Goal: Task Accomplishment & Management: Manage account settings

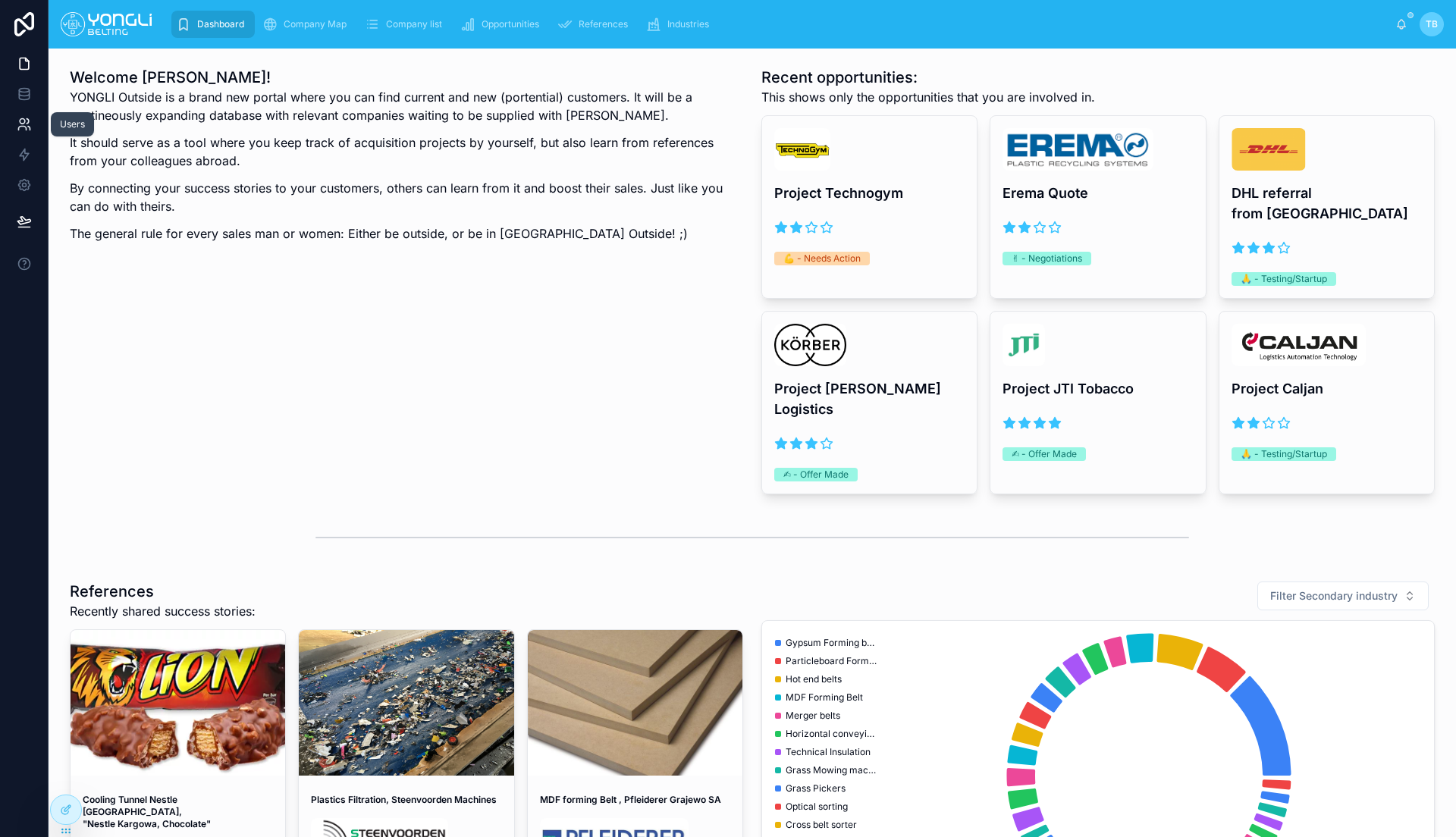
click at [23, 129] on icon at bounding box center [24, 124] width 15 height 15
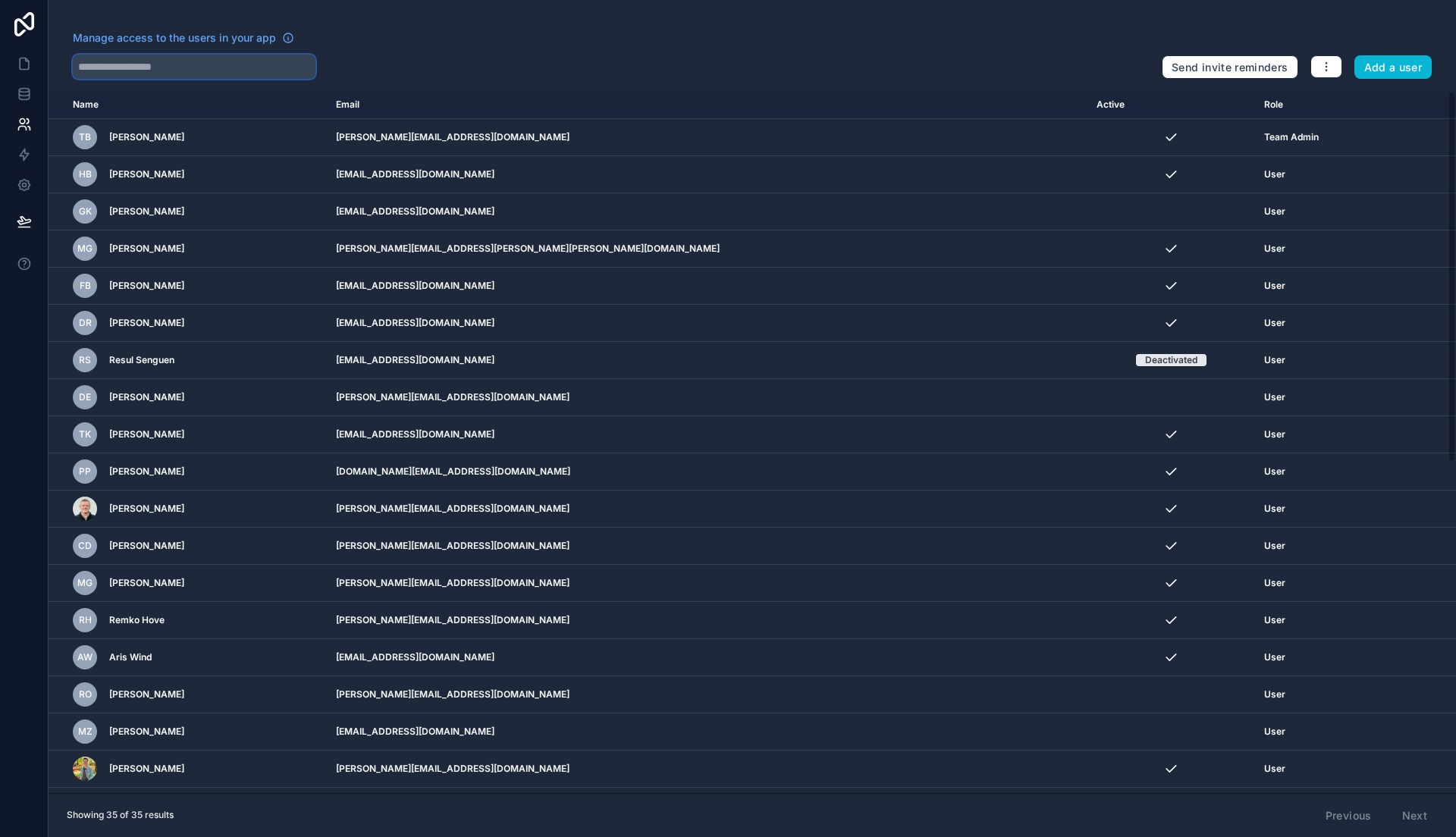
click at [124, 63] on input "text" at bounding box center [194, 66] width 243 height 24
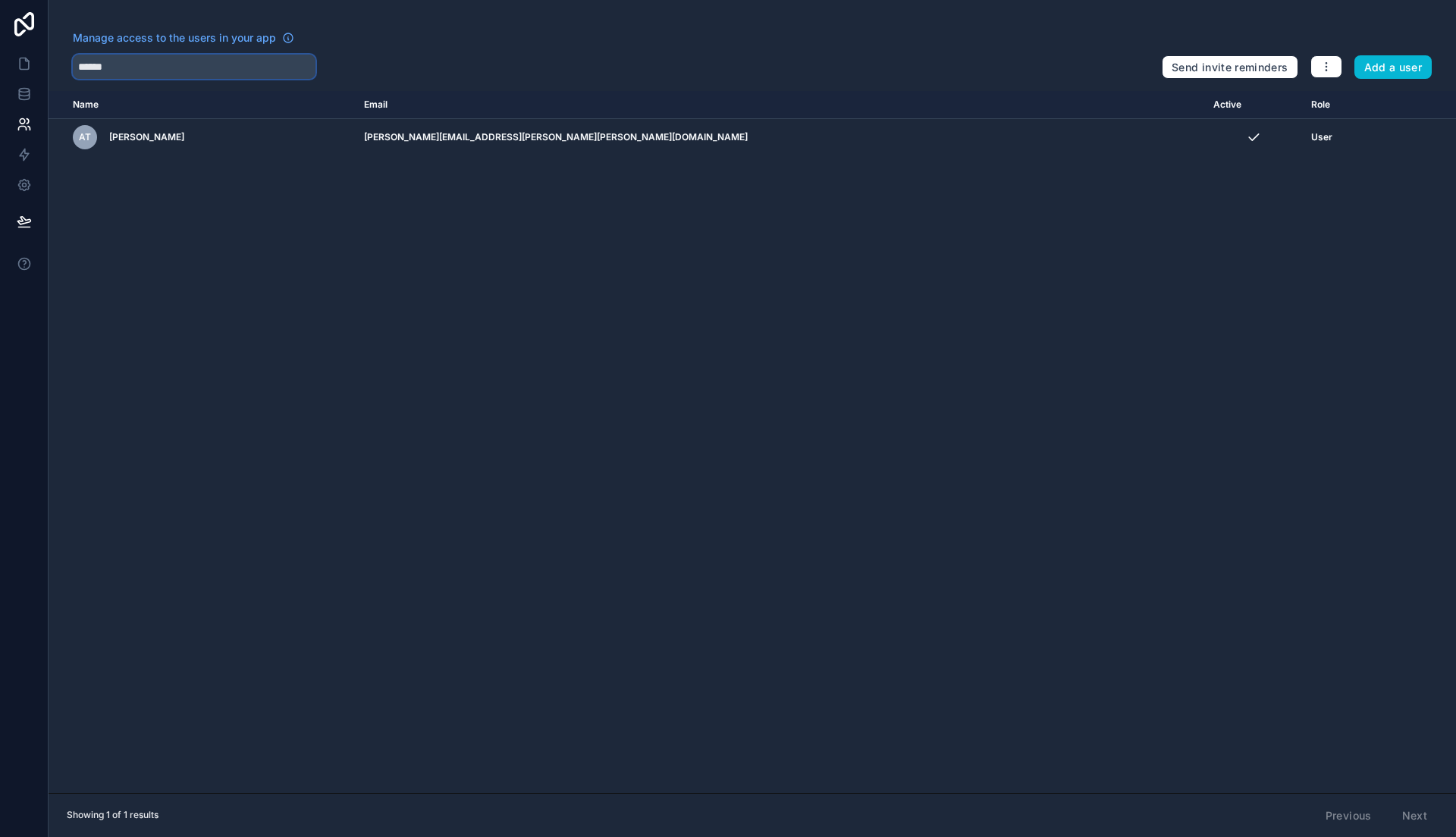
type input "******"
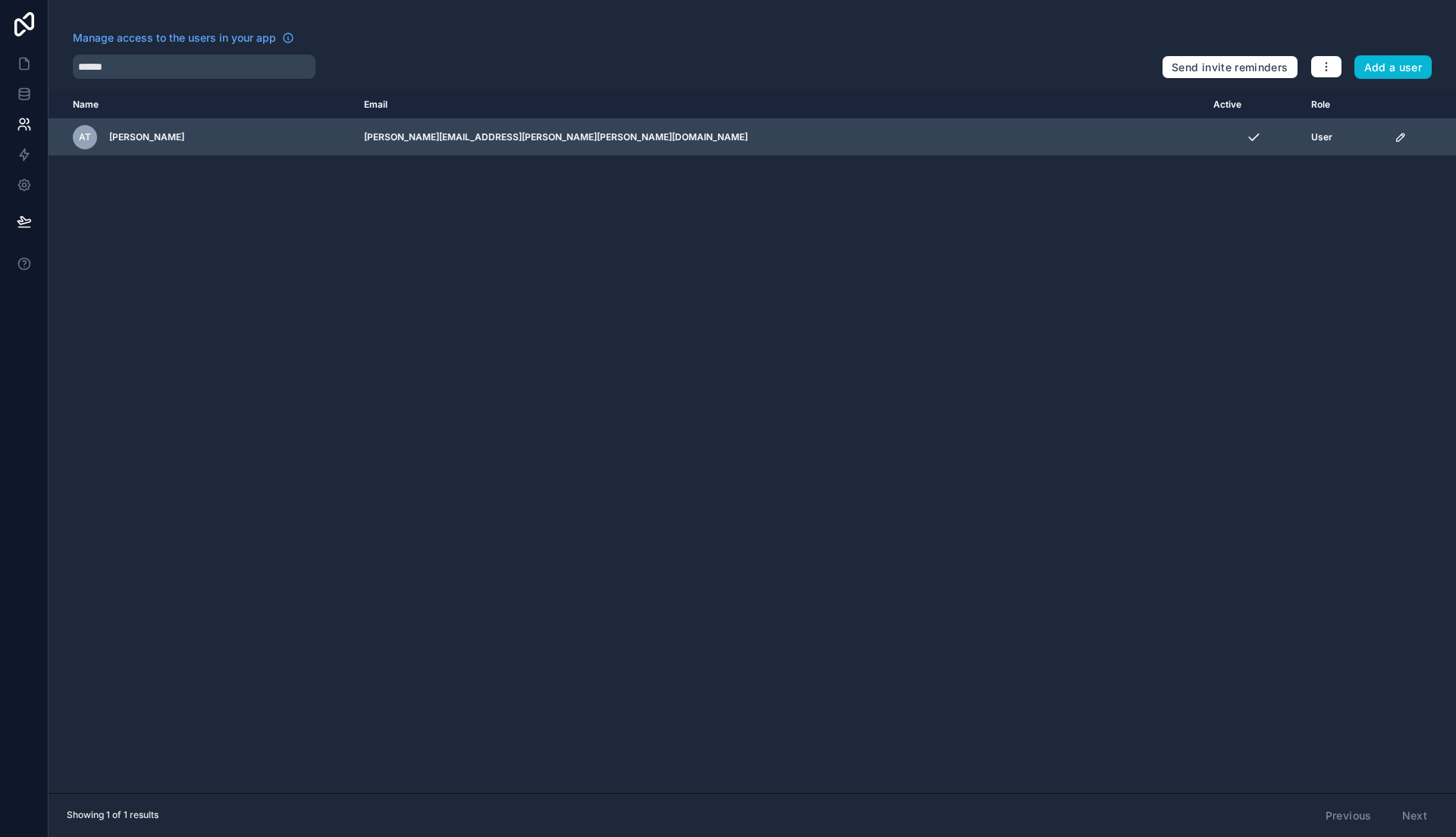
click at [1397, 138] on icon "scrollable content" at bounding box center [1401, 137] width 8 height 8
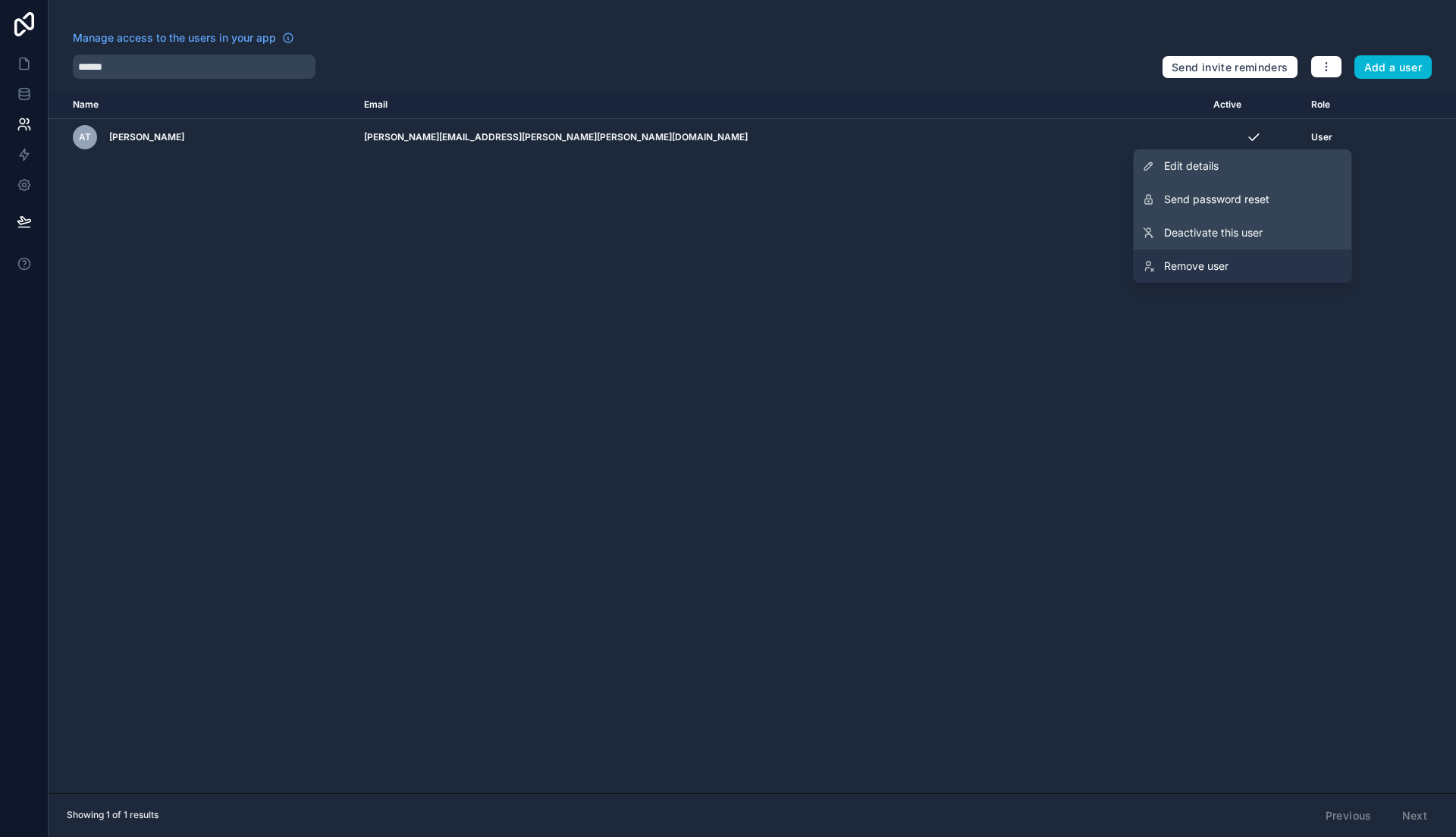
click at [1205, 257] on link "Remove user" at bounding box center [1243, 266] width 219 height 34
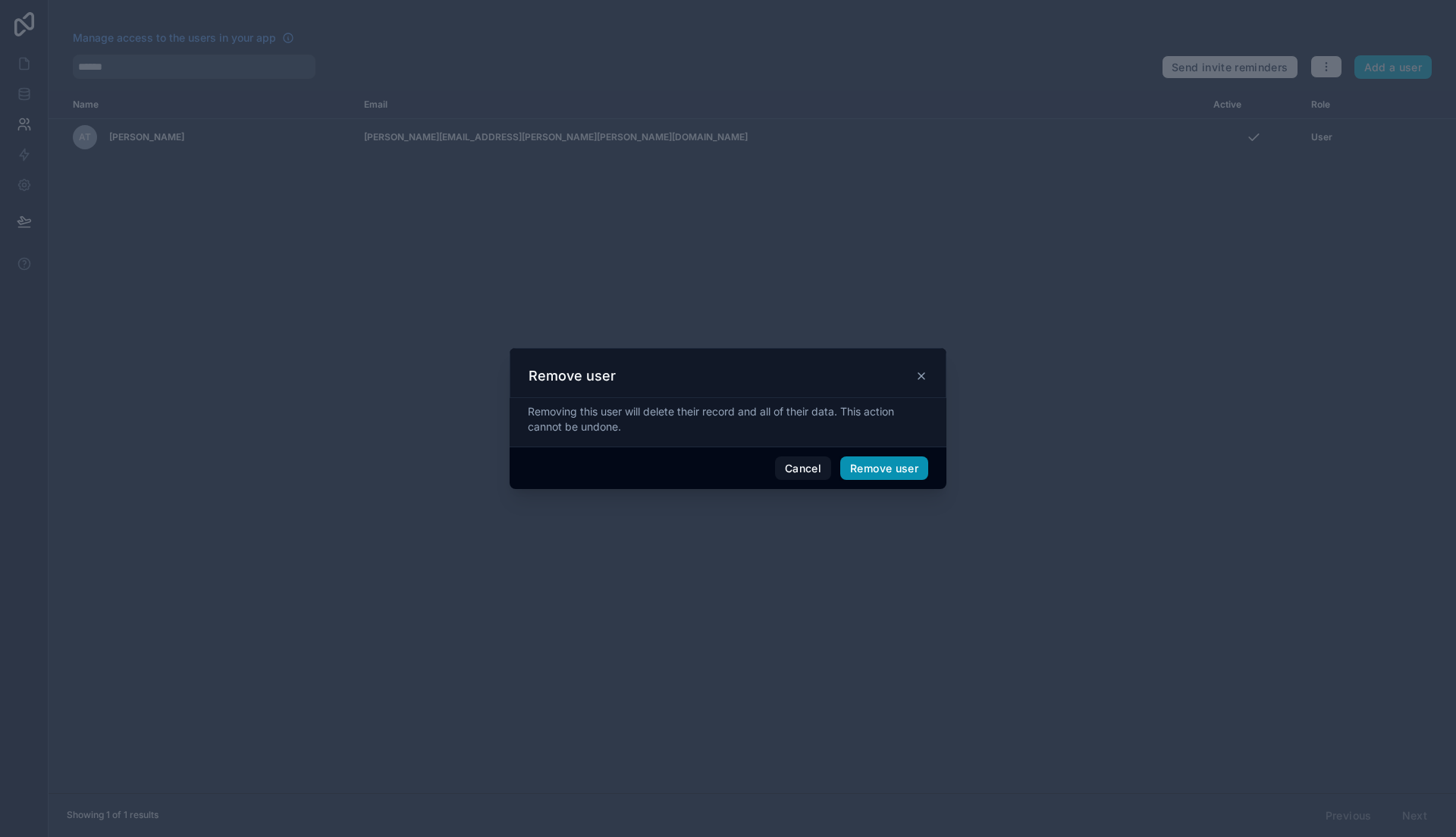
click at [875, 471] on button "Remove user" at bounding box center [884, 468] width 88 height 24
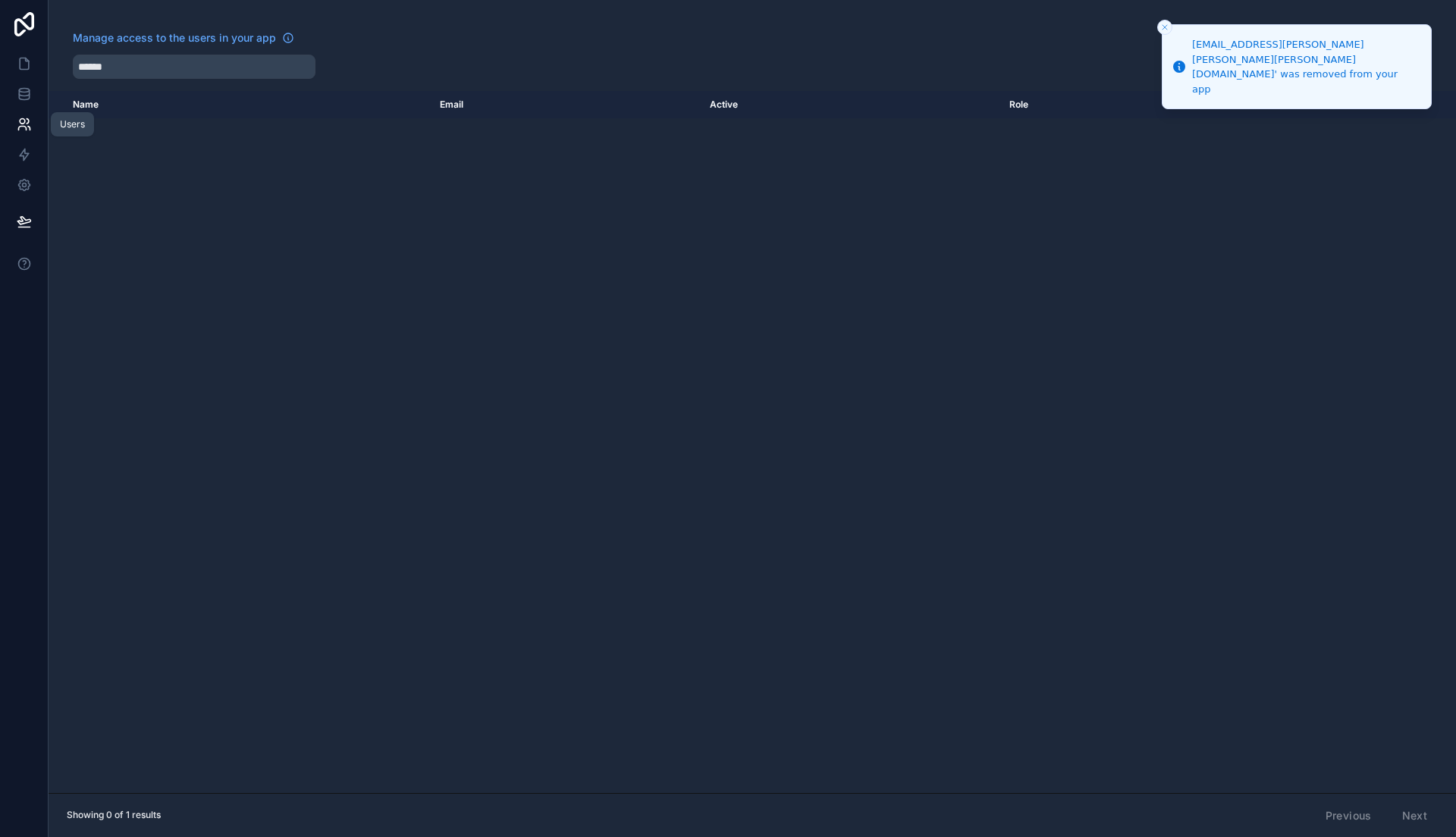
click at [27, 129] on icon at bounding box center [24, 124] width 15 height 15
